Goal: Task Accomplishment & Management: Use online tool/utility

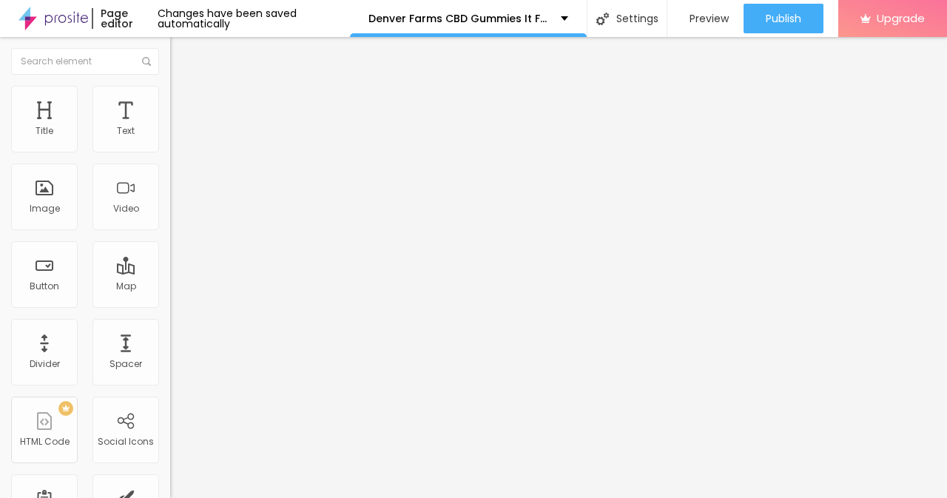
click at [181, 50] on div "Edit Text" at bounding box center [214, 54] width 67 height 12
click at [53, 28] on img at bounding box center [53, 18] width 70 height 37
click at [67, 10] on img at bounding box center [54, 18] width 72 height 37
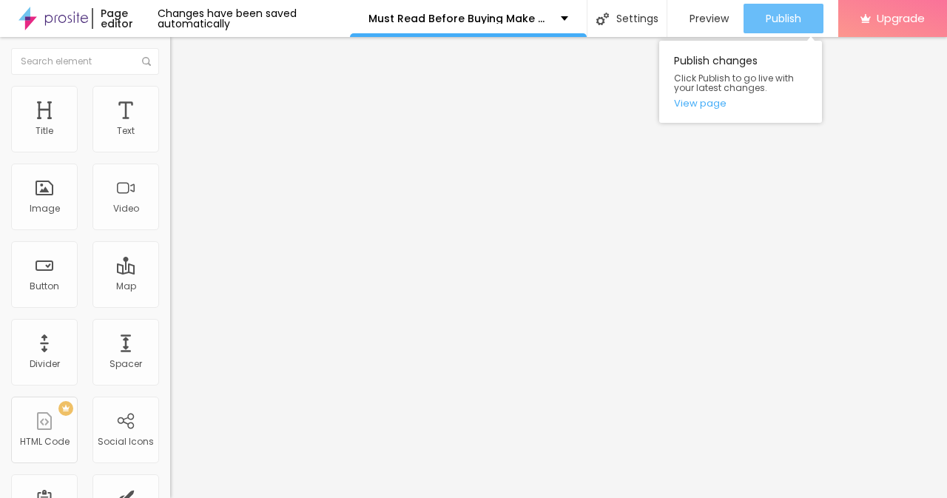
click at [766, 32] on div "Publish" at bounding box center [784, 19] width 36 height 30
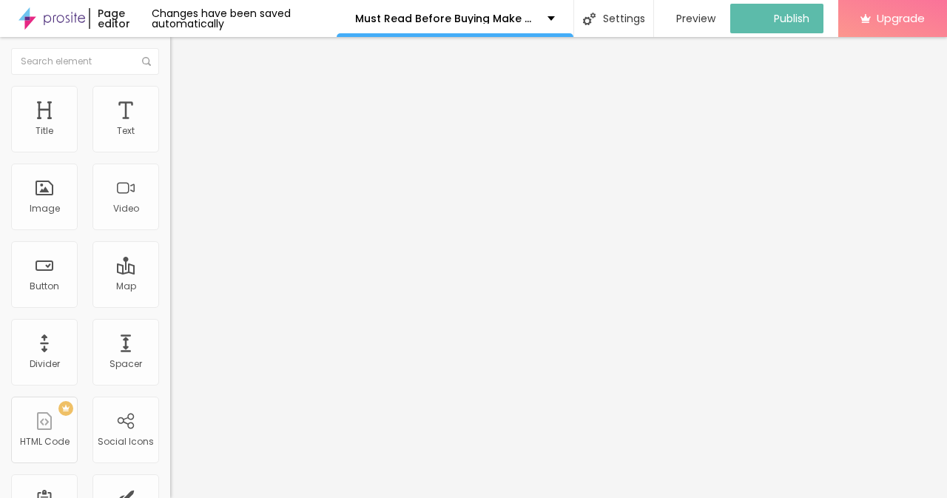
click at [69, 18] on img at bounding box center [51, 18] width 67 height 37
